Goal: Information Seeking & Learning: Learn about a topic

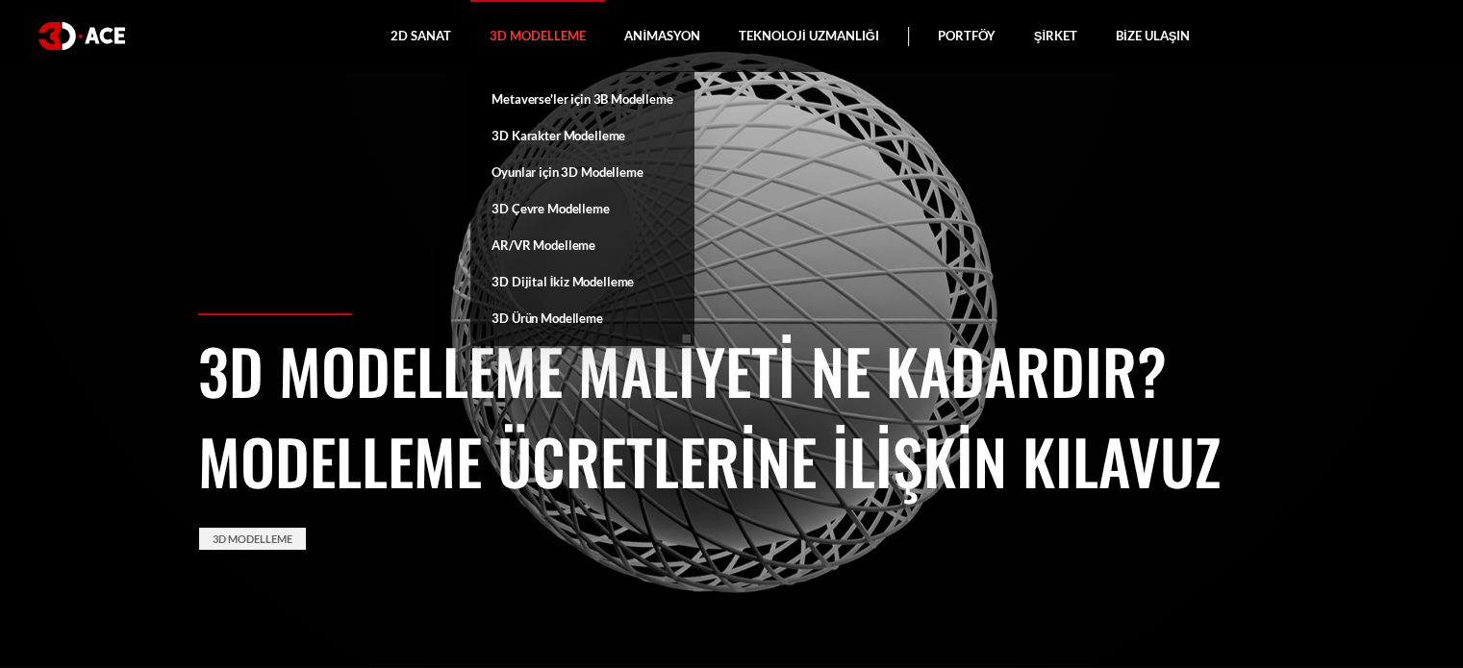
click at [557, 31] on font "3D Modelleme" at bounding box center [538, 35] width 96 height 15
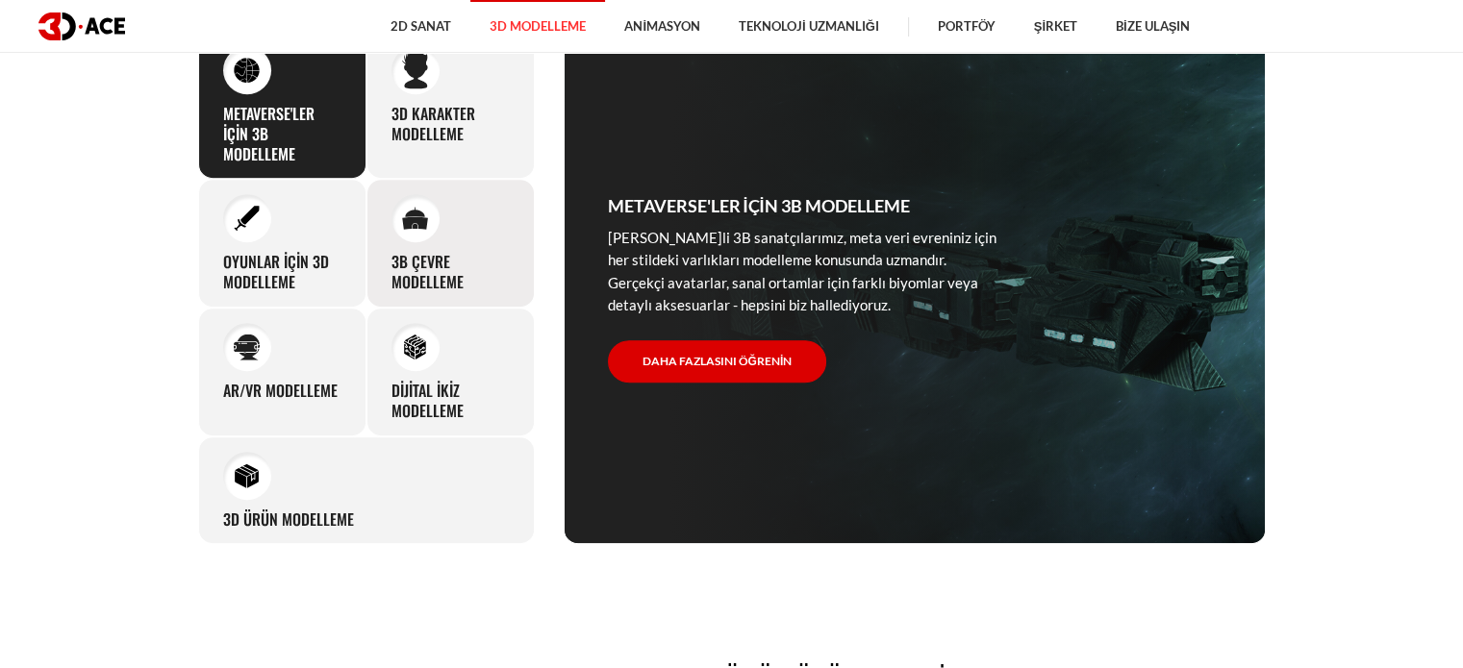
scroll to position [962, 0]
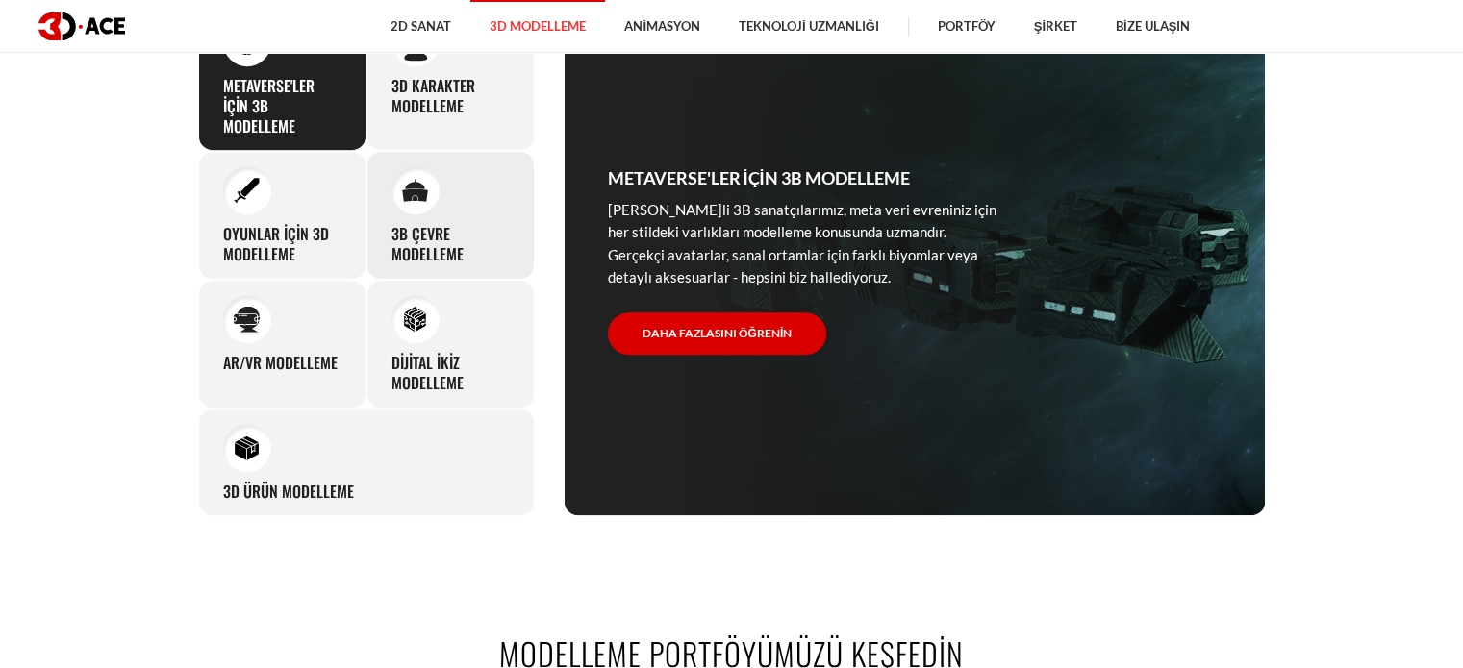
click at [431, 187] on div at bounding box center [415, 190] width 48 height 48
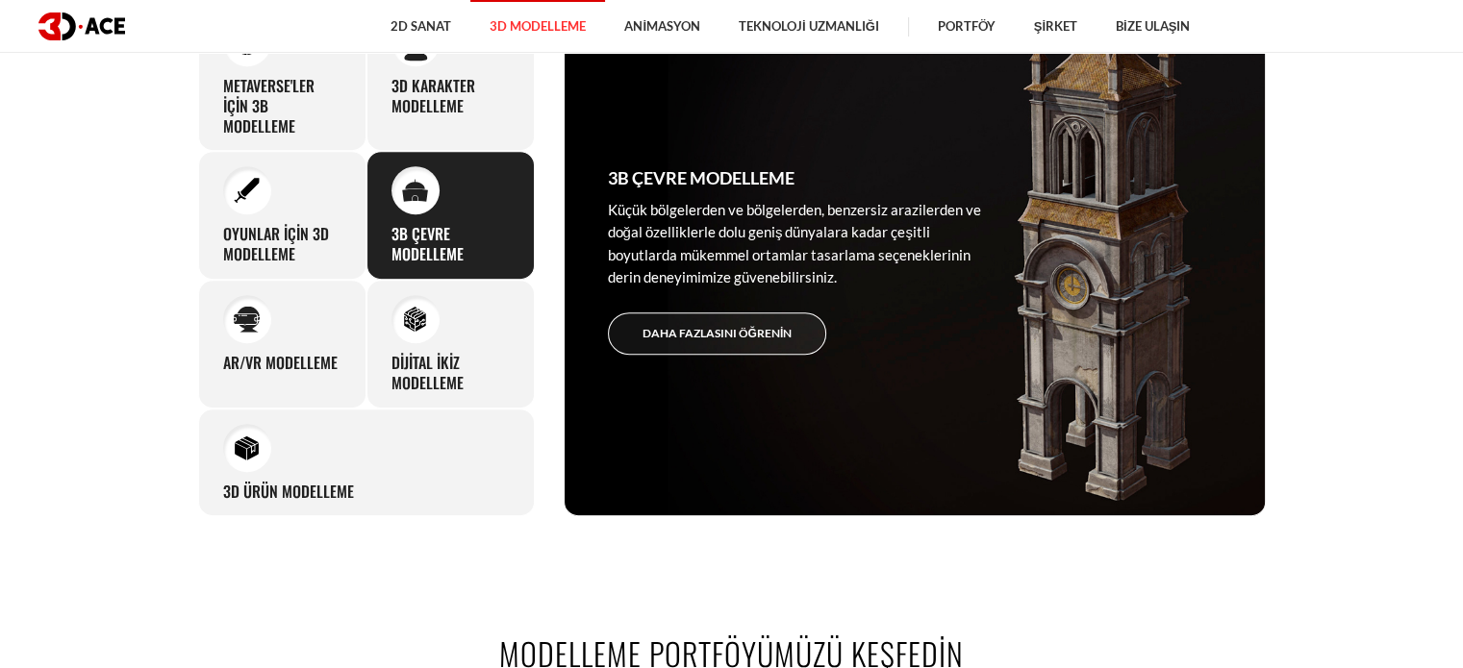
click at [767, 333] on font "Daha fazlasını öğrenin" at bounding box center [717, 333] width 150 height 14
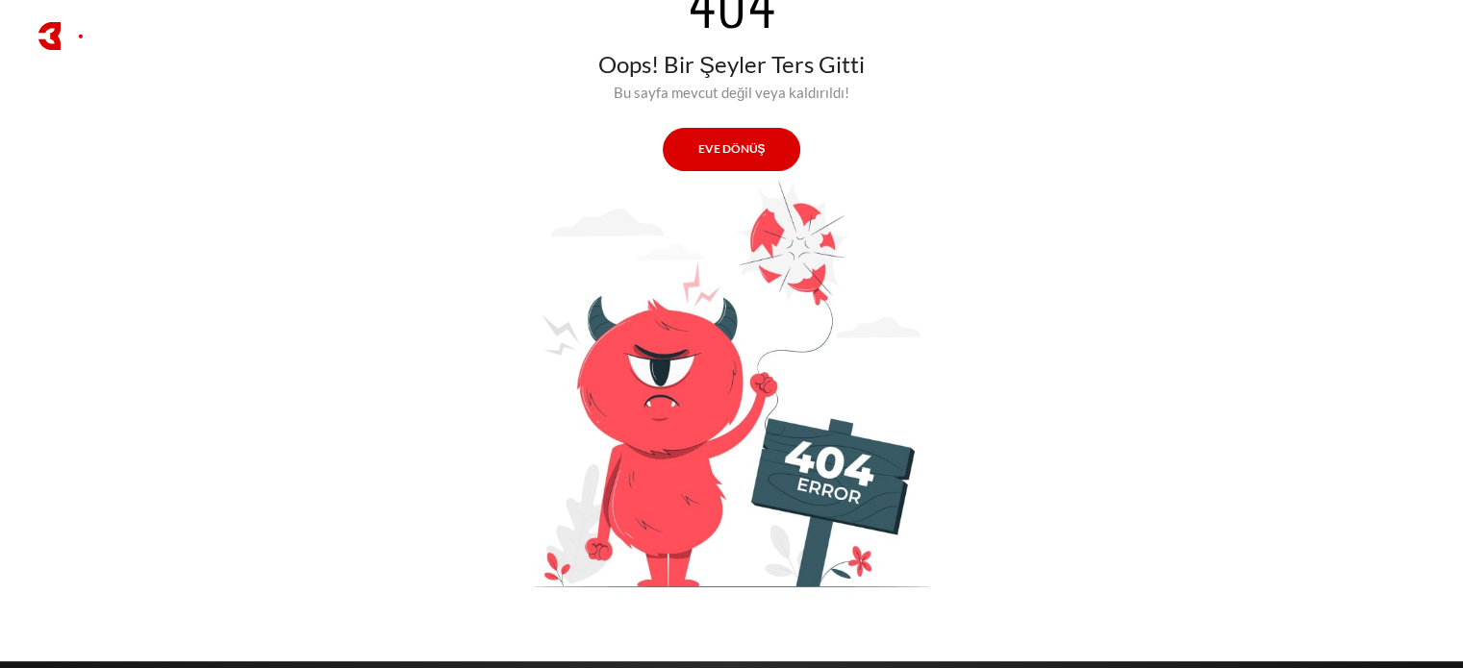
scroll to position [192, 0]
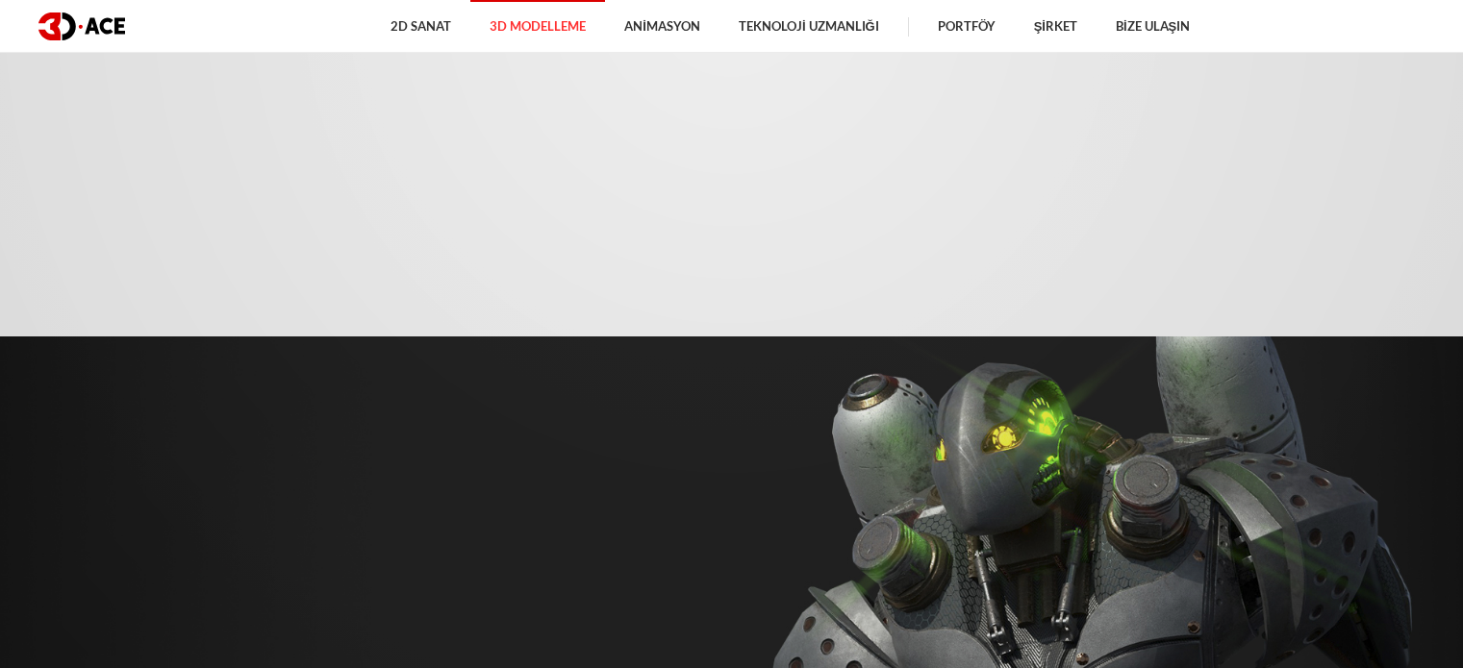
scroll to position [962, 0]
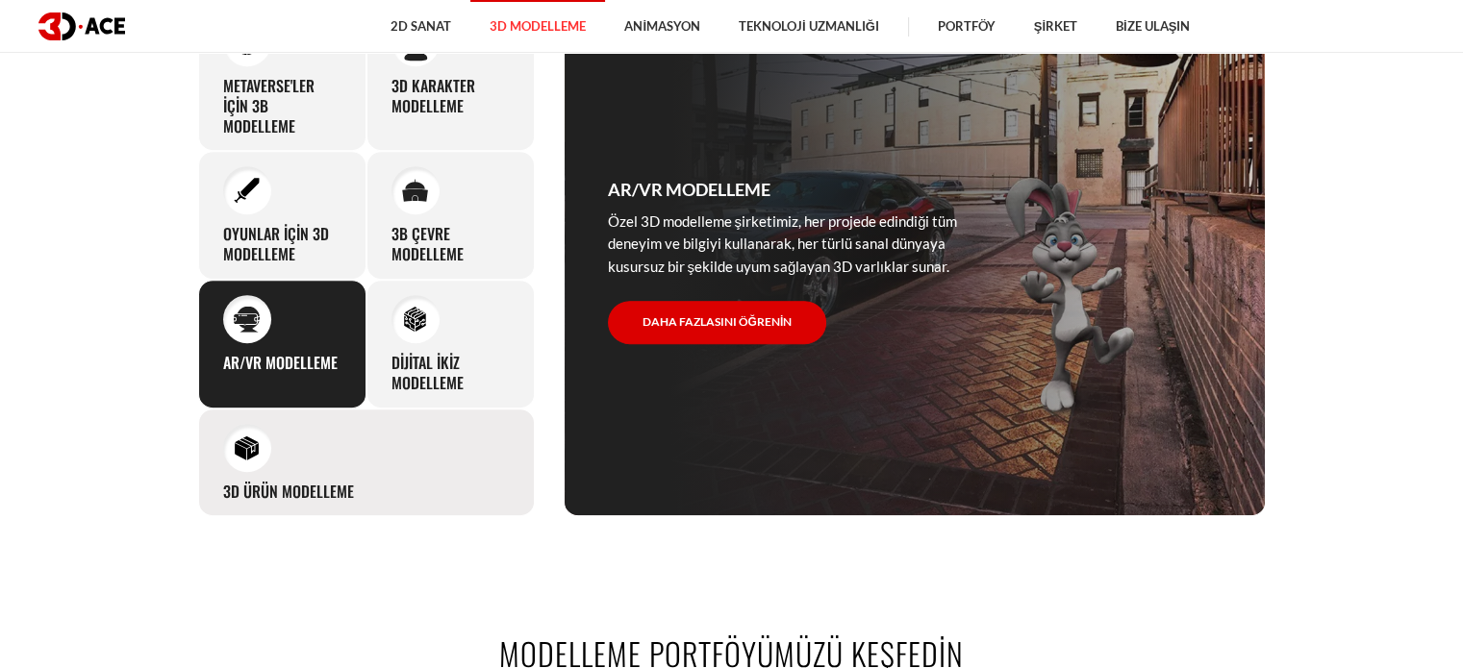
click at [287, 495] on font "3D Ürün Modelleme" at bounding box center [288, 491] width 131 height 23
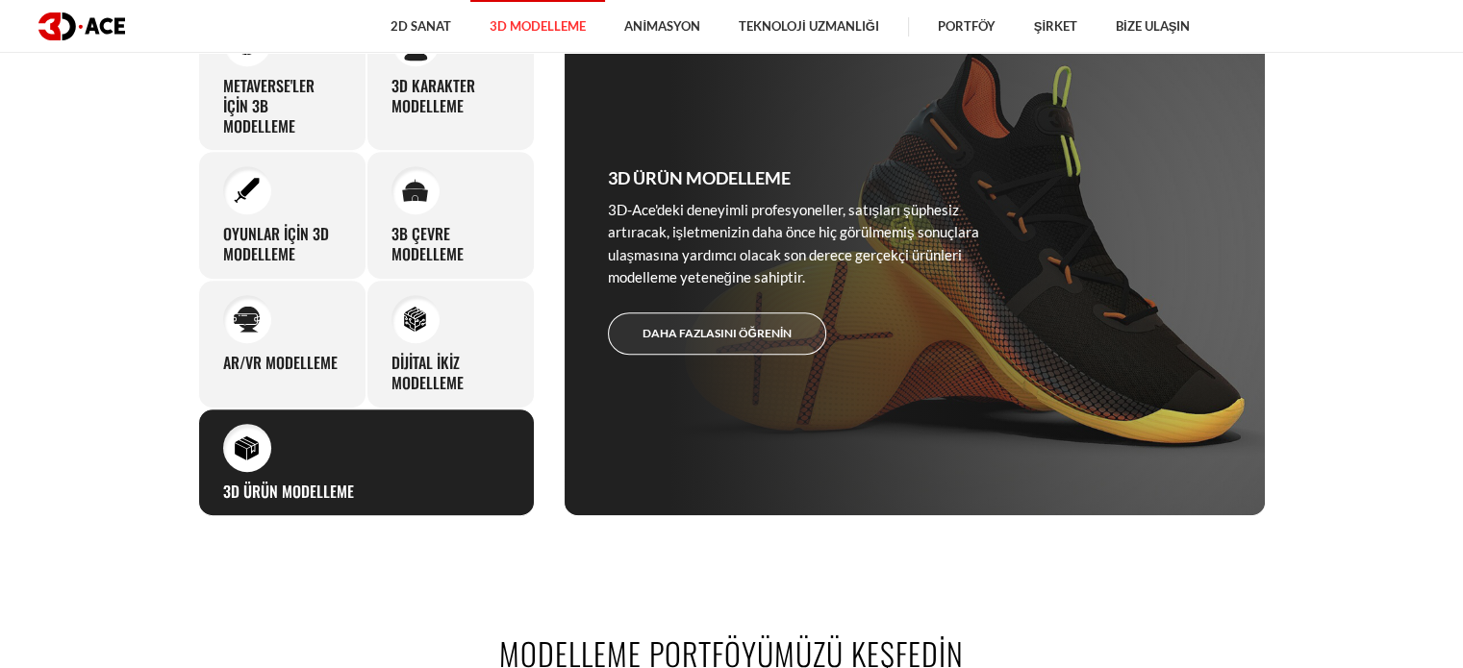
click at [703, 322] on link "Daha fazlasını öğrenin" at bounding box center [717, 334] width 219 height 43
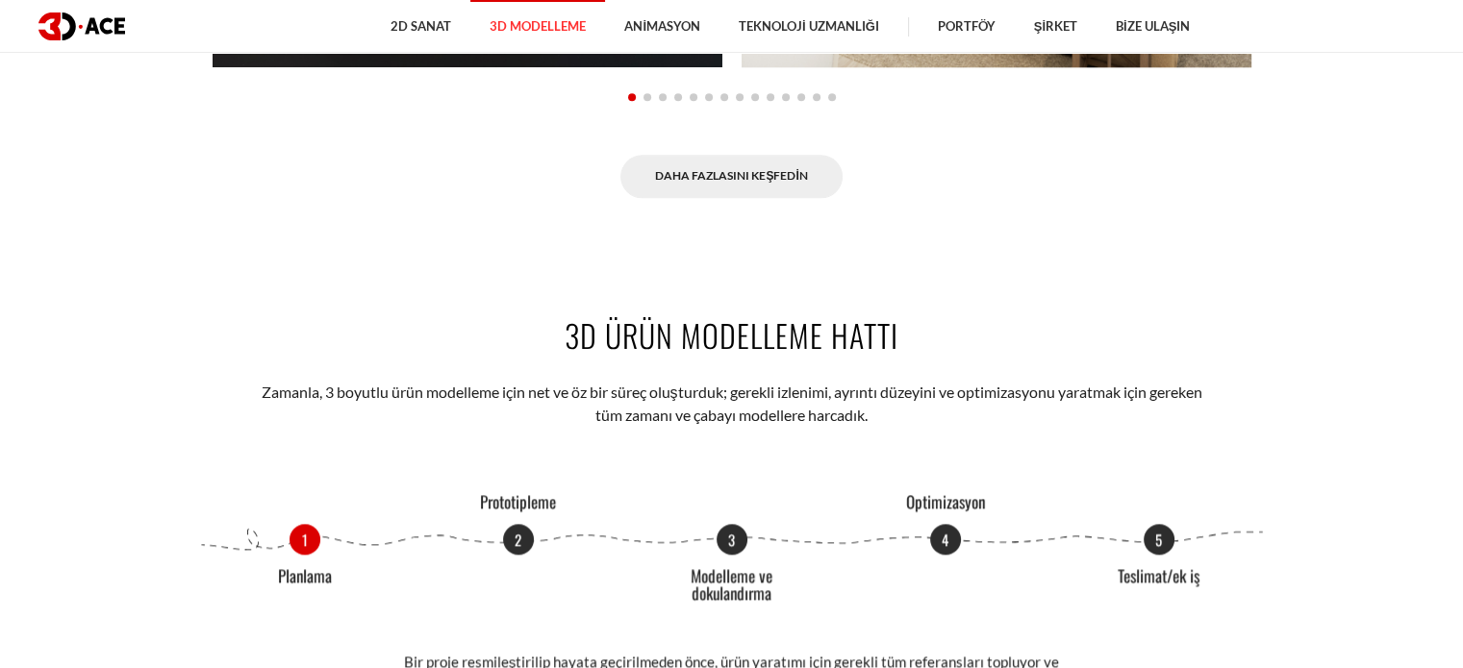
scroll to position [2212, 0]
